Goal: Task Accomplishment & Management: Use online tool/utility

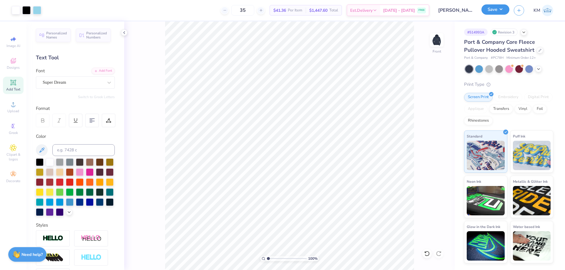
click at [486, 6] on button "Save" at bounding box center [495, 9] width 28 height 10
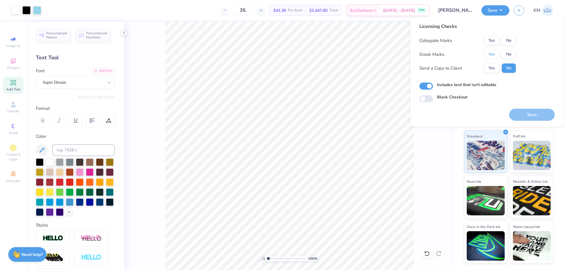
drag, startPoint x: 492, startPoint y: 51, endPoint x: 497, endPoint y: 46, distance: 7.3
click at [492, 51] on button "Yes" at bounding box center [491, 54] width 15 height 9
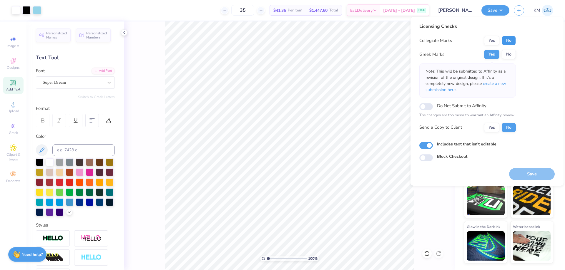
click at [506, 39] on button "No" at bounding box center [509, 40] width 14 height 9
click at [490, 127] on button "Yes" at bounding box center [491, 127] width 15 height 9
click at [518, 175] on button "Save" at bounding box center [532, 174] width 46 height 12
type textarea "x"
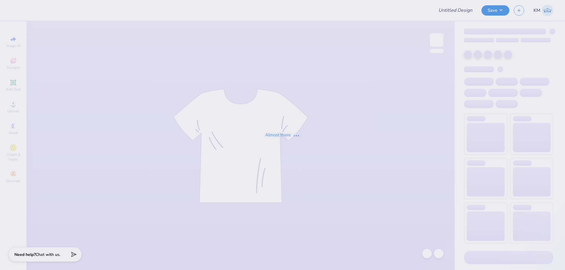
type input "[PERSON_NAME] : [GEOGRAPHIC_DATA]"
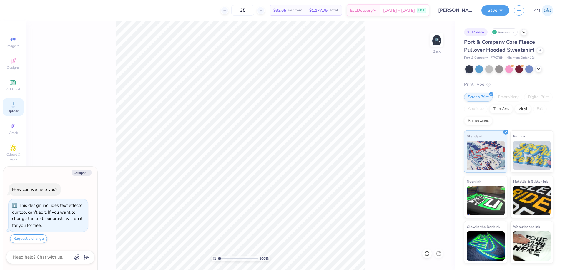
click at [7, 106] on div "Upload" at bounding box center [13, 107] width 21 height 17
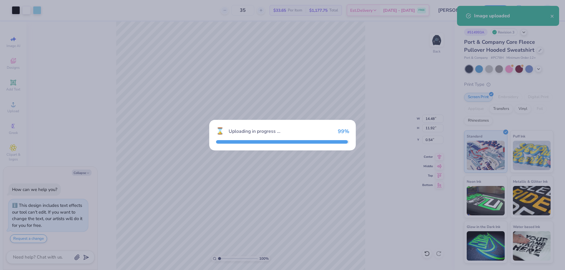
type textarea "x"
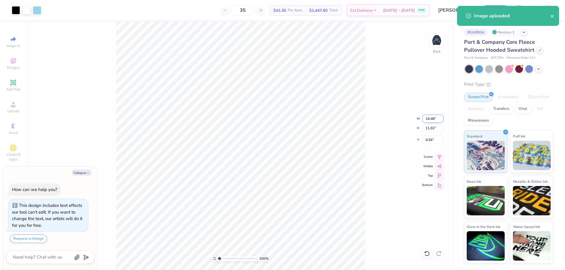
click at [431, 120] on input "14.48" at bounding box center [432, 119] width 21 height 8
type input "7"
type textarea "x"
type input "7.00"
type input "5.76"
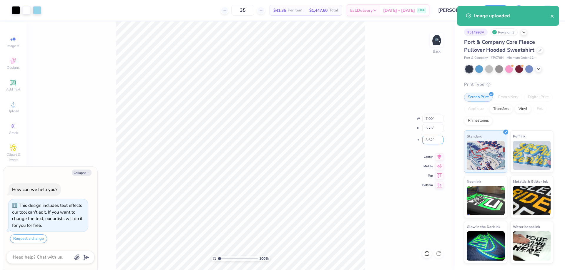
click at [435, 141] on input "3.62" at bounding box center [432, 140] width 21 height 8
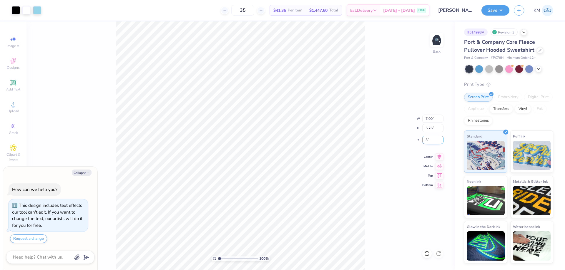
type input "3"
type textarea "x"
type input "3.00"
click at [444, 43] on img at bounding box center [437, 40] width 24 height 24
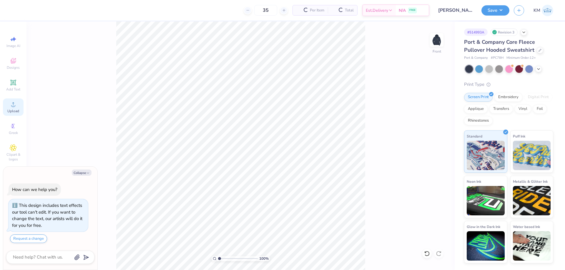
click at [12, 103] on icon at bounding box center [13, 104] width 7 height 7
click at [11, 106] on icon at bounding box center [13, 104] width 7 height 7
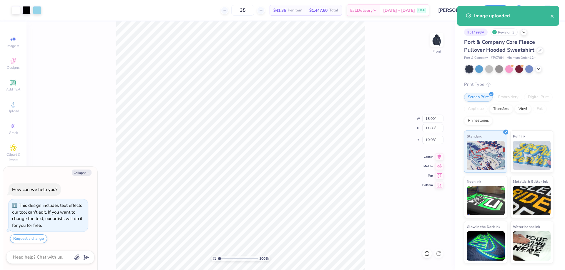
click at [429, 114] on div "100 % Front W 15.00 15.00 " H 11.83 11.83 " Y 10.08 10.08 " Center Middle Top B…" at bounding box center [240, 145] width 428 height 249
type textarea "x"
click at [428, 116] on input "15.00" at bounding box center [432, 119] width 21 height 8
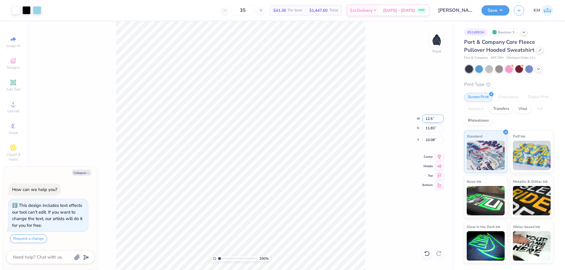
type input "12.5"
type textarea "x"
type input "12.50"
type input "9.86"
click at [430, 138] on input "11.07" at bounding box center [432, 140] width 21 height 8
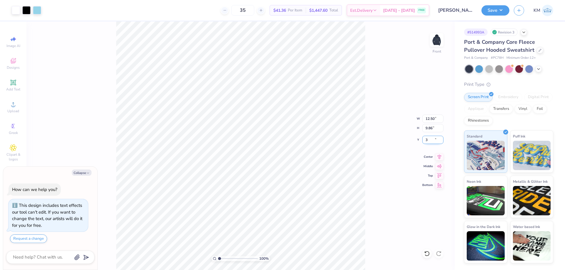
type input "3"
type textarea "x"
type input "6.00"
type textarea "x"
click at [429, 140] on input "6.00" at bounding box center [432, 140] width 21 height 8
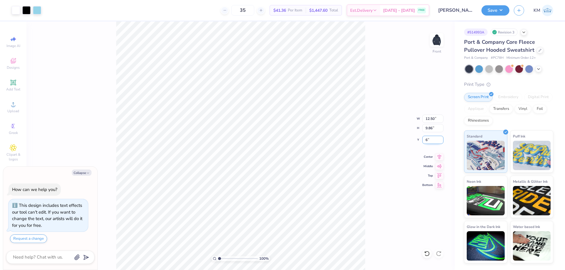
type input "6"
click at [499, 10] on button "Save" at bounding box center [495, 9] width 28 height 10
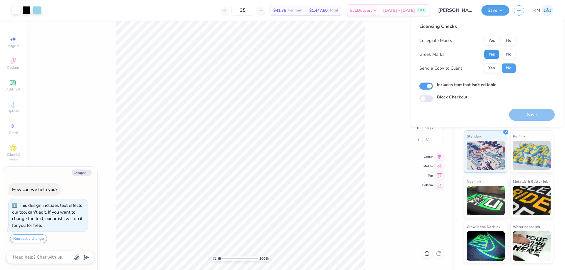
click at [491, 52] on button "Yes" at bounding box center [491, 54] width 15 height 9
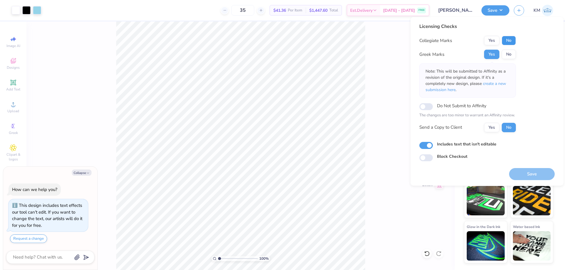
click at [511, 39] on button "No" at bounding box center [509, 40] width 14 height 9
click at [492, 124] on button "Yes" at bounding box center [491, 127] width 15 height 9
click at [527, 167] on div "Save" at bounding box center [532, 170] width 46 height 19
click at [527, 170] on button "Save" at bounding box center [532, 174] width 46 height 12
type textarea "x"
